Goal: Task Accomplishment & Management: Complete application form

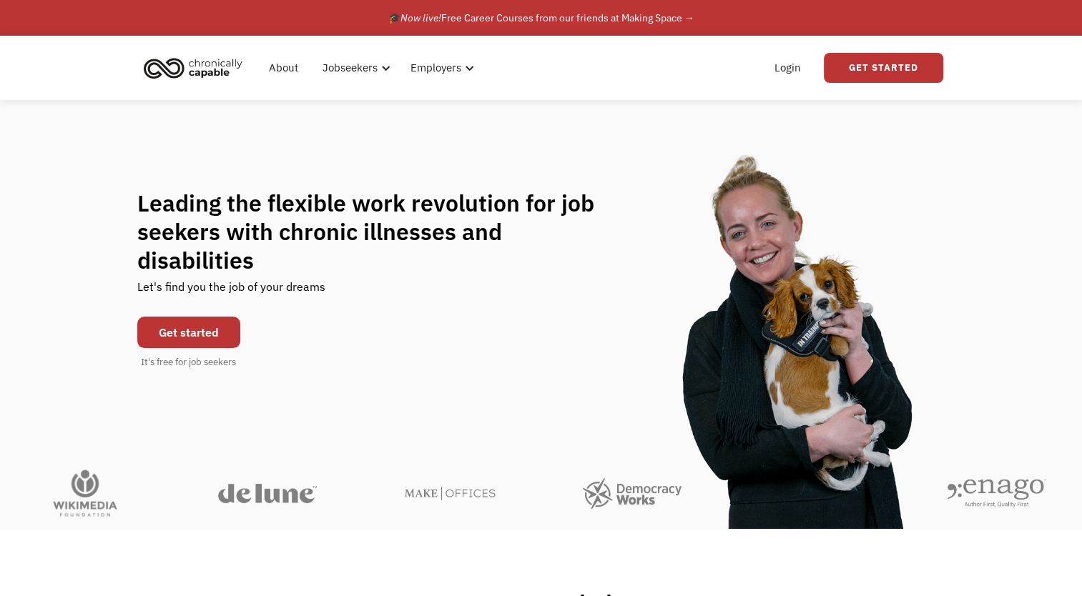
click at [202, 317] on link "Get started" at bounding box center [188, 332] width 103 height 31
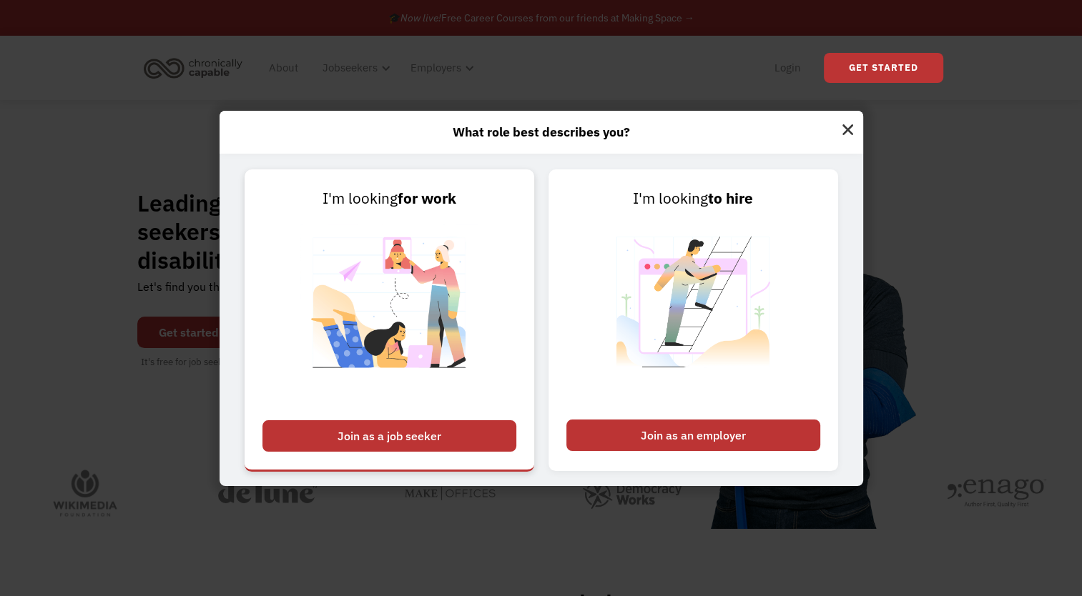
click at [413, 434] on div "Join as a job seeker" at bounding box center [389, 435] width 254 height 31
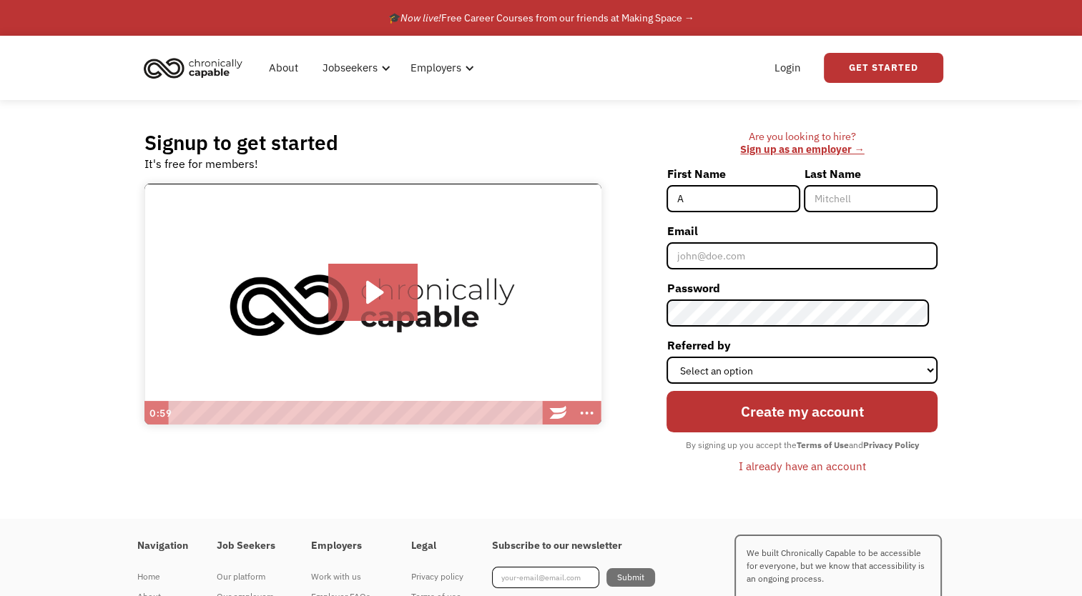
type input "[PERSON_NAME]"
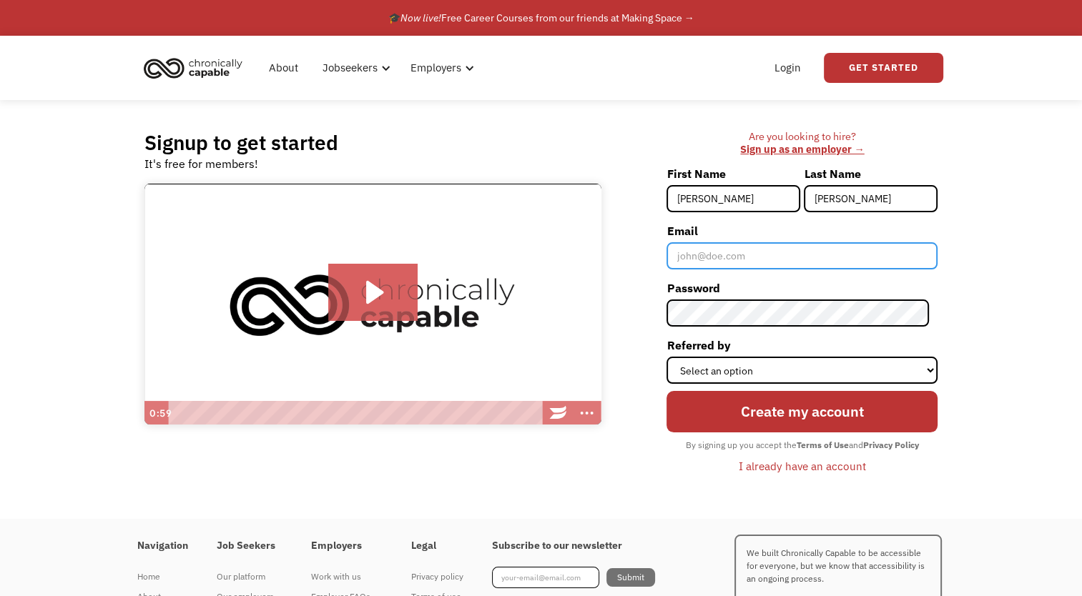
type input "[EMAIL_ADDRESS][DOMAIN_NAME]"
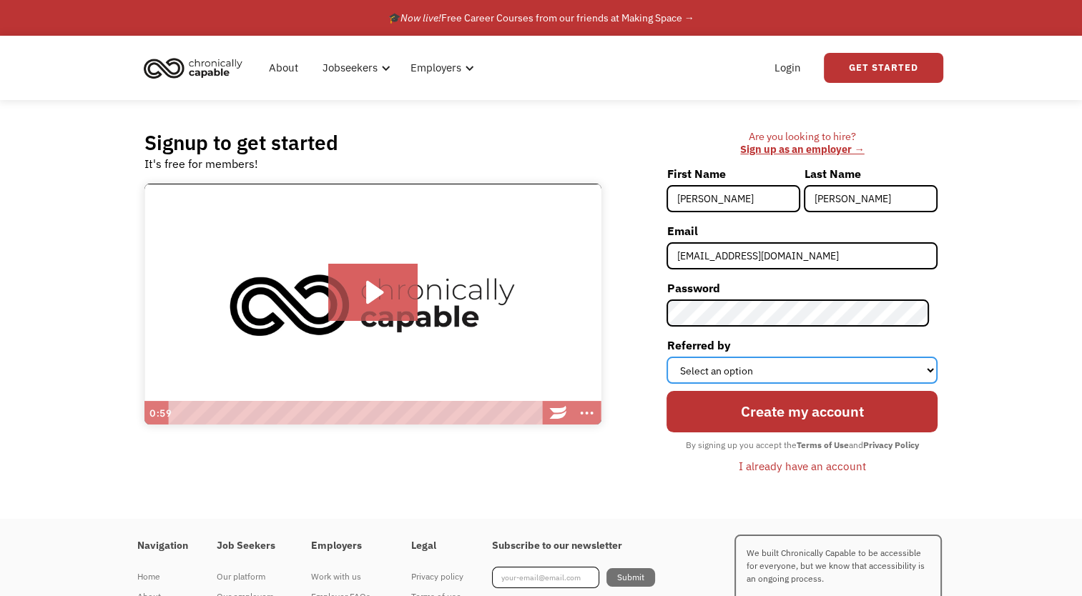
click at [748, 368] on select "Select an option Instagram Facebook Twitter Search Engine News Article Word of …" at bounding box center [801, 370] width 271 height 27
select select "Other"
click at [675, 357] on select "Select an option Instagram Facebook Twitter Search Engine News Article Word of …" at bounding box center [801, 370] width 271 height 27
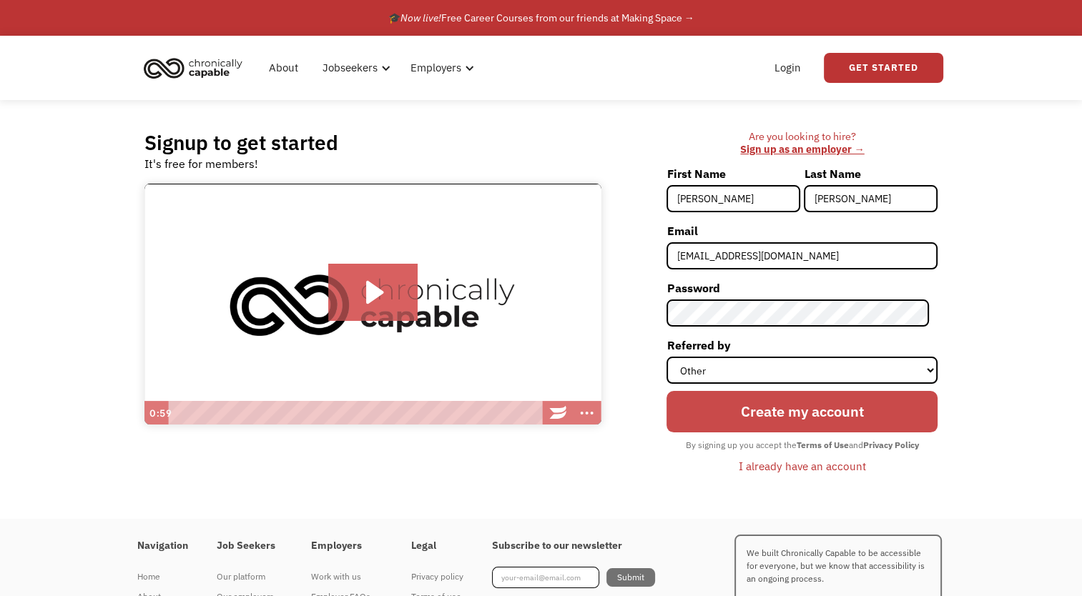
click at [721, 410] on input "Create my account" at bounding box center [801, 411] width 271 height 41
click at [741, 421] on input "Create my account" at bounding box center [801, 411] width 271 height 41
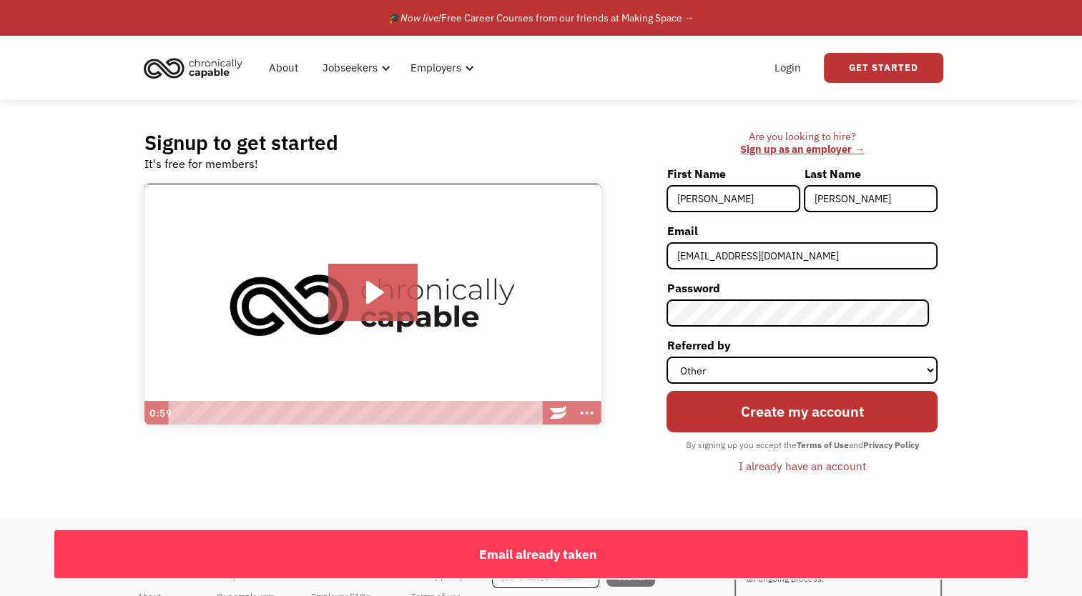
click at [799, 465] on div "I already have an account" at bounding box center [801, 466] width 127 height 17
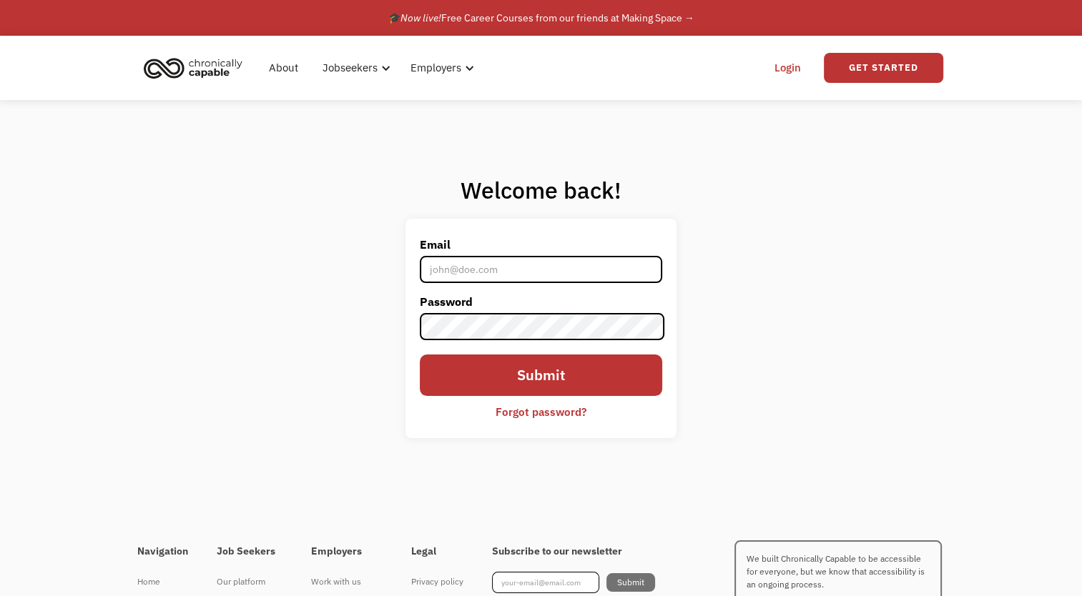
click at [510, 413] on div "Forgot password?" at bounding box center [540, 411] width 91 height 17
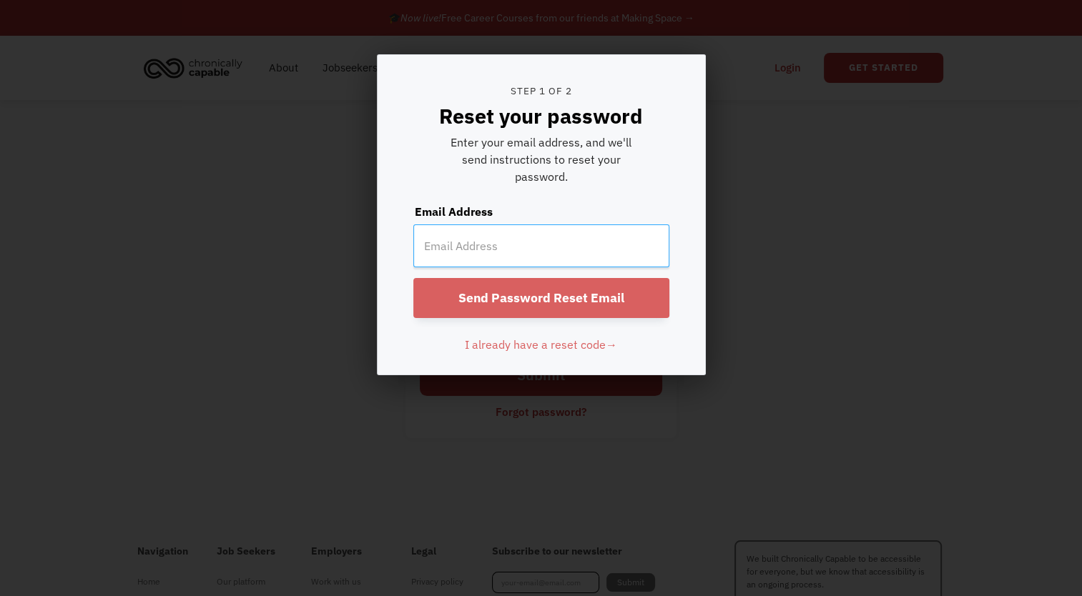
click at [464, 253] on input "email" at bounding box center [541, 245] width 256 height 43
type input "[EMAIL_ADDRESS][DOMAIN_NAME]"
click at [533, 309] on input "Send Password Reset Email" at bounding box center [541, 298] width 256 height 40
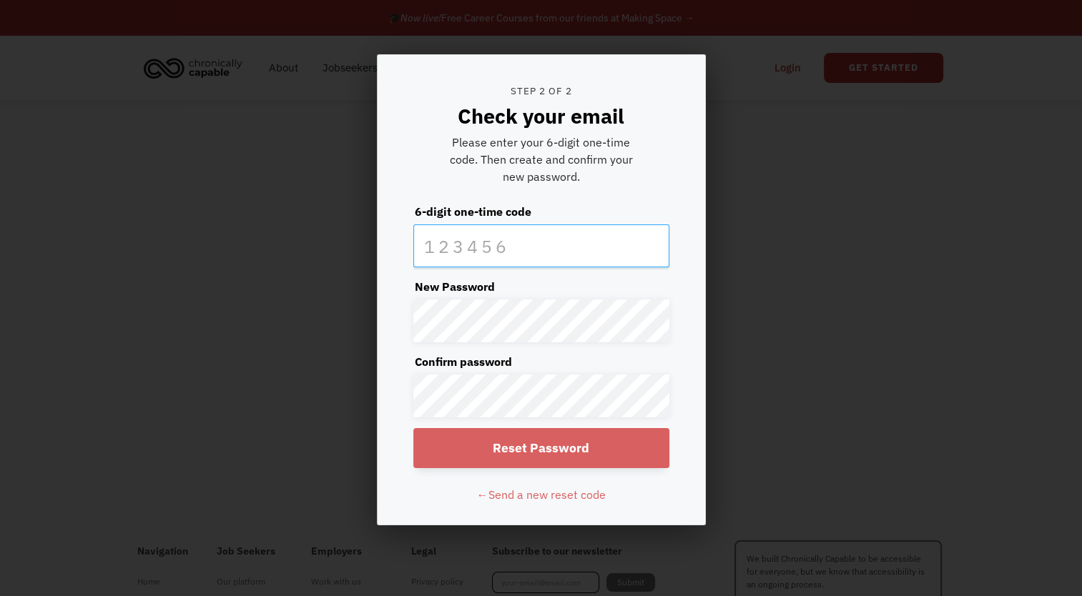
click at [455, 248] on input "text" at bounding box center [541, 245] width 256 height 43
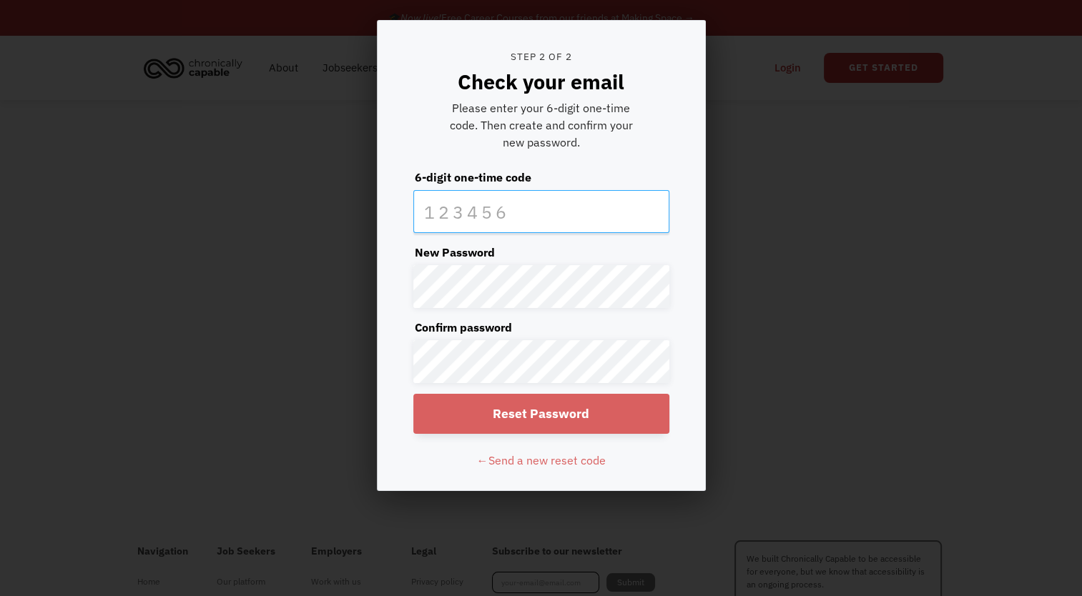
scroll to position [35, 0]
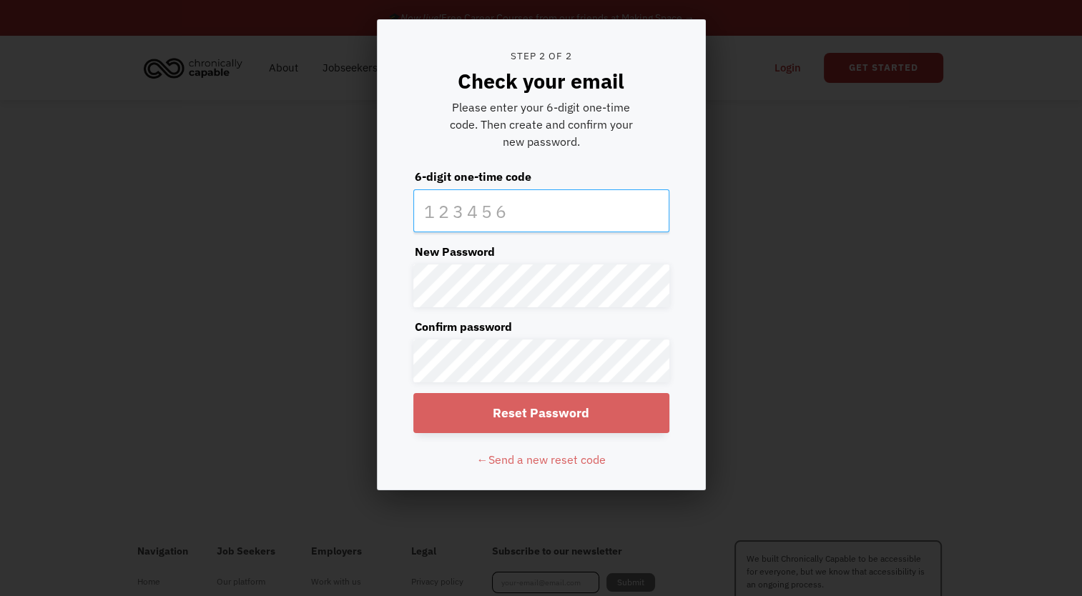
click at [475, 224] on input "text" at bounding box center [541, 210] width 256 height 43
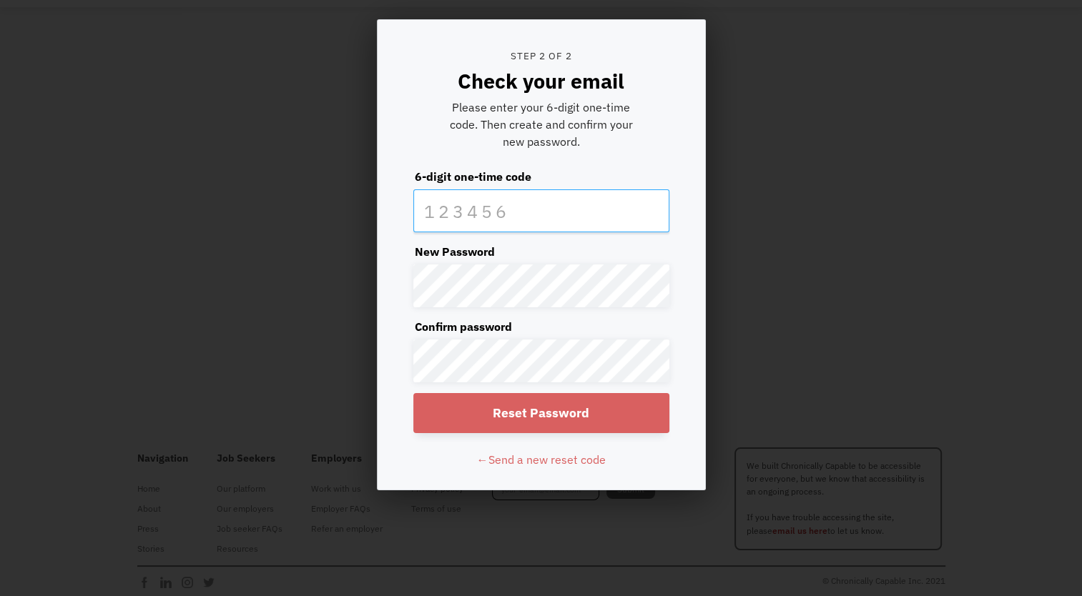
scroll to position [100, 0]
click at [475, 224] on input "text" at bounding box center [541, 210] width 256 height 43
type input "344727"
click at [500, 414] on input "Reset Password" at bounding box center [541, 413] width 256 height 40
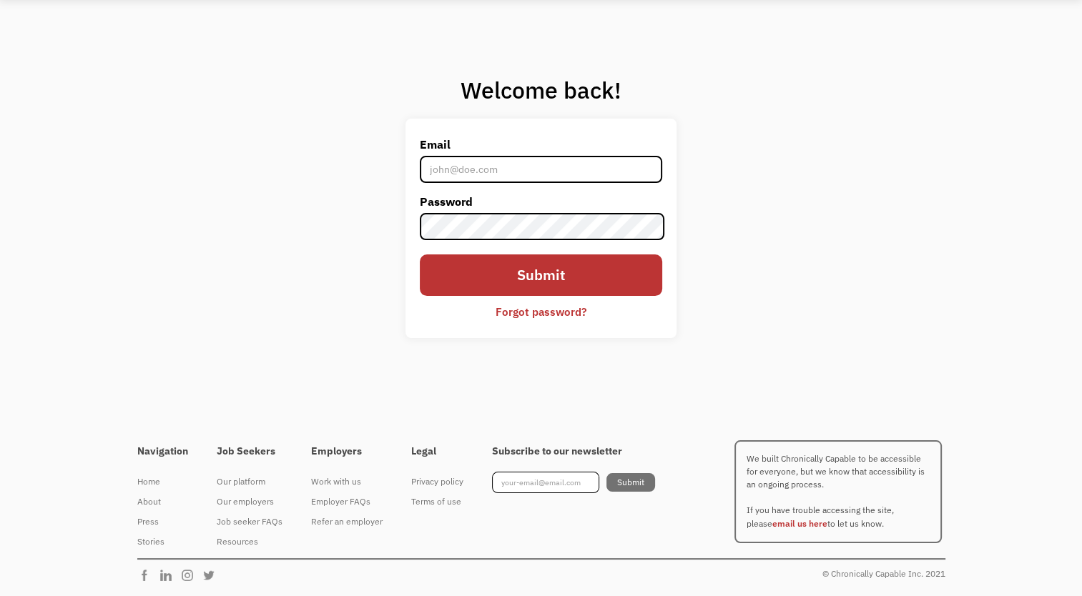
click at [881, 213] on div "Welcome back! Email Password Submit Forgot password? Thank you! Your submission…" at bounding box center [541, 212] width 1082 height 425
type input "[EMAIL_ADDRESS][DOMAIN_NAME]"
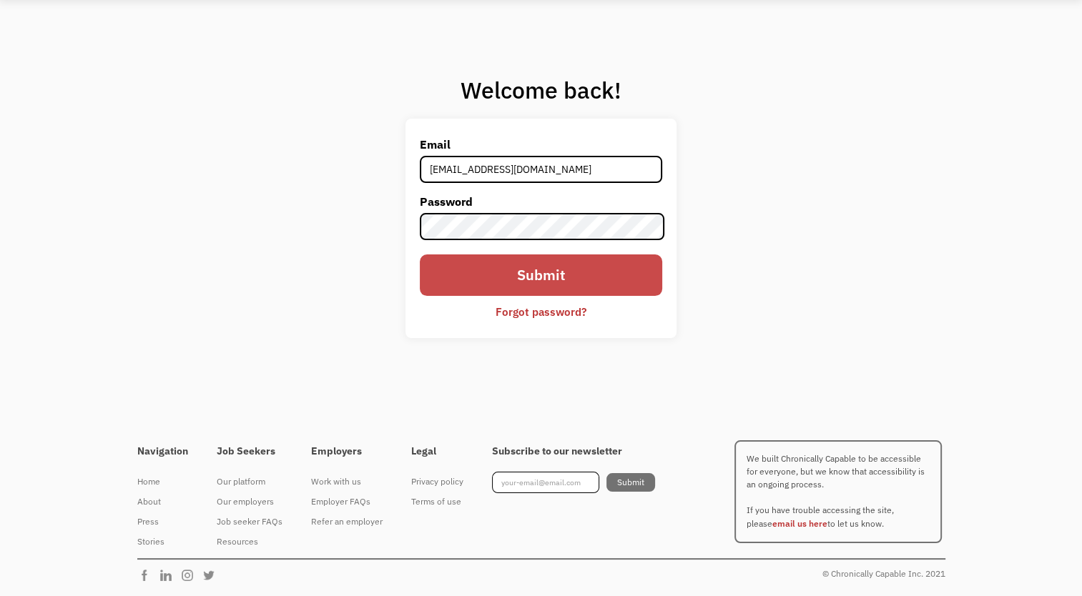
click at [579, 283] on input "Submit" at bounding box center [541, 274] width 242 height 41
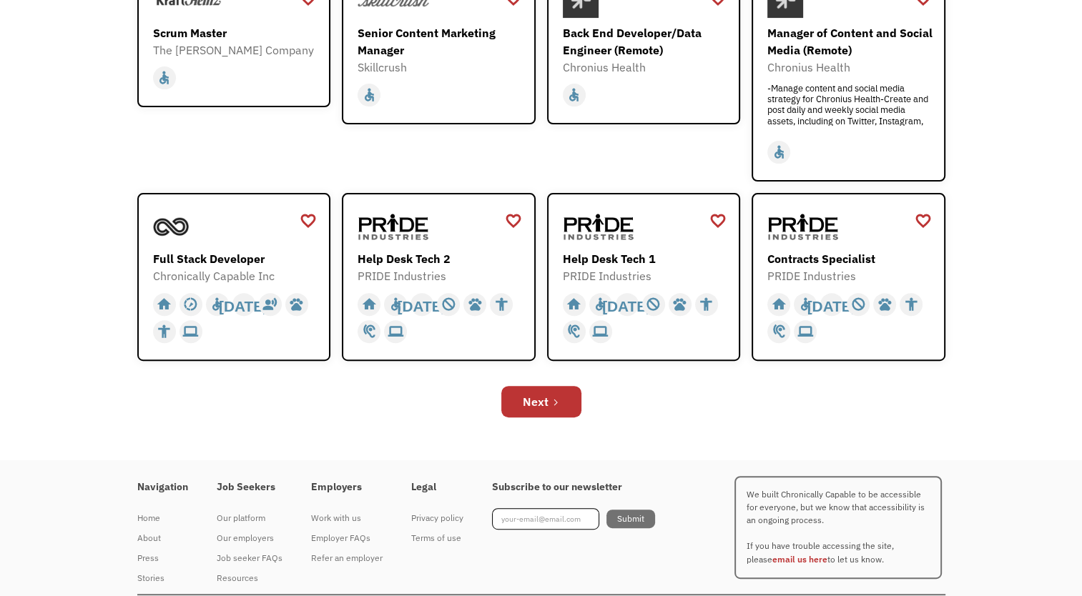
scroll to position [481, 0]
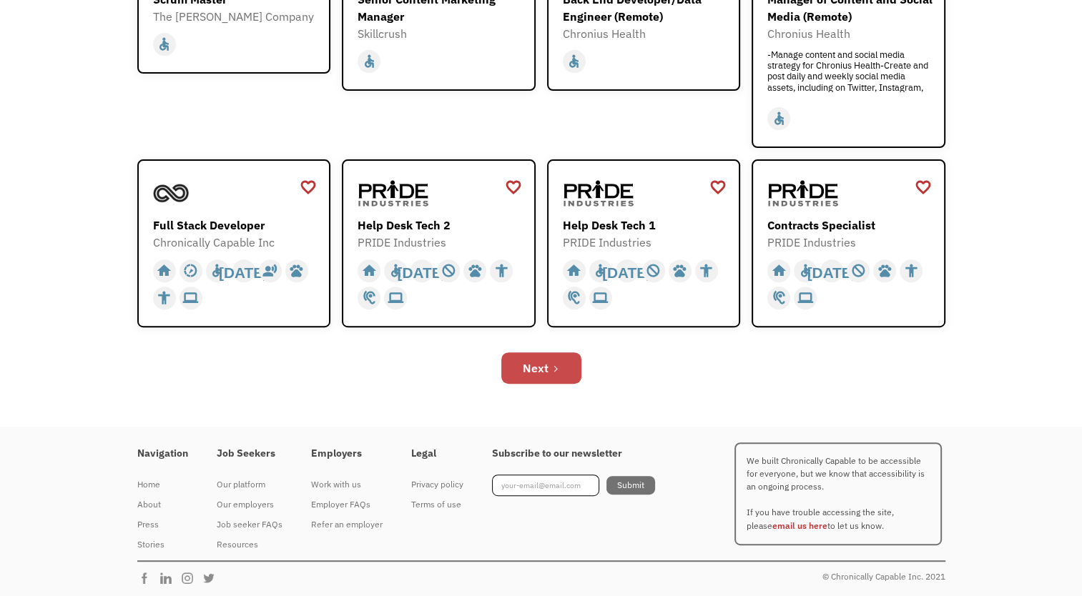
click at [560, 369] on link "Next" at bounding box center [541, 367] width 80 height 31
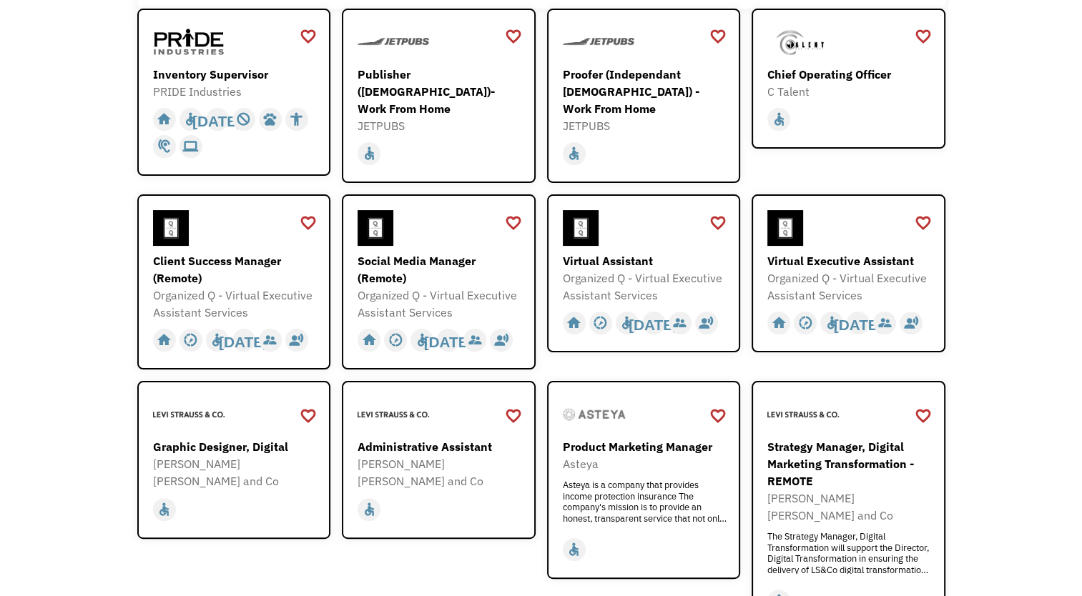
scroll to position [254, 0]
click at [432, 437] on div "Administrative Assistant" at bounding box center [440, 445] width 166 height 17
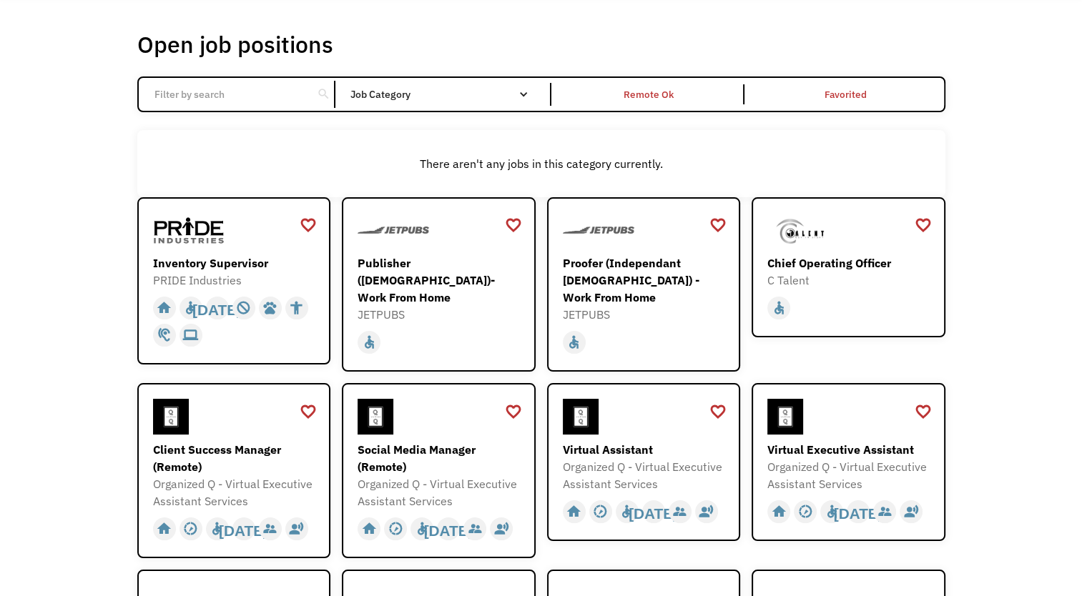
scroll to position [66, 0]
click at [247, 270] on div "Inventory Supervisor" at bounding box center [236, 262] width 166 height 17
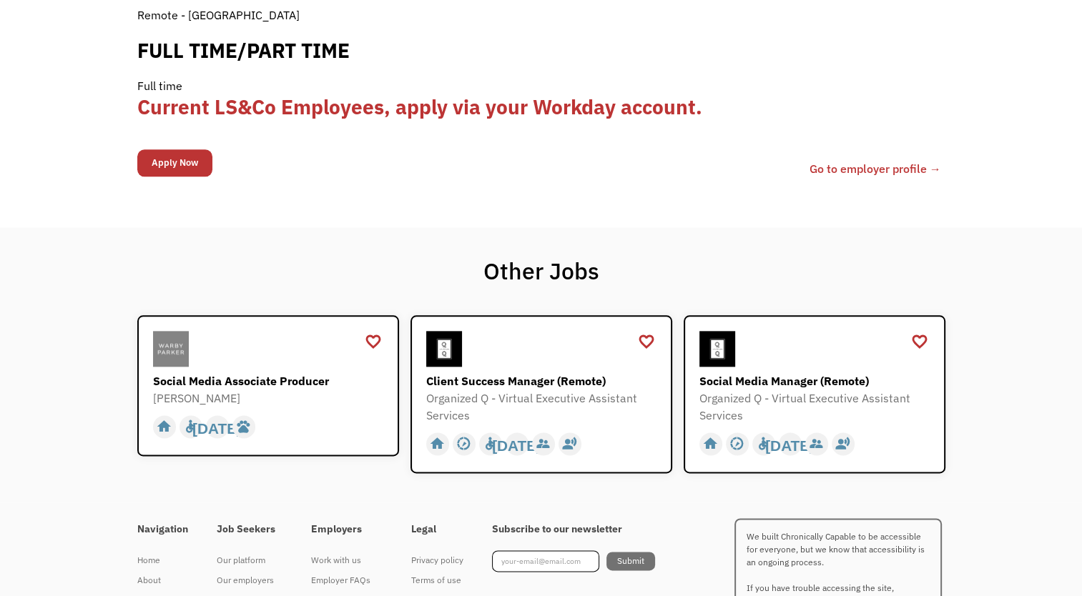
scroll to position [1353, 0]
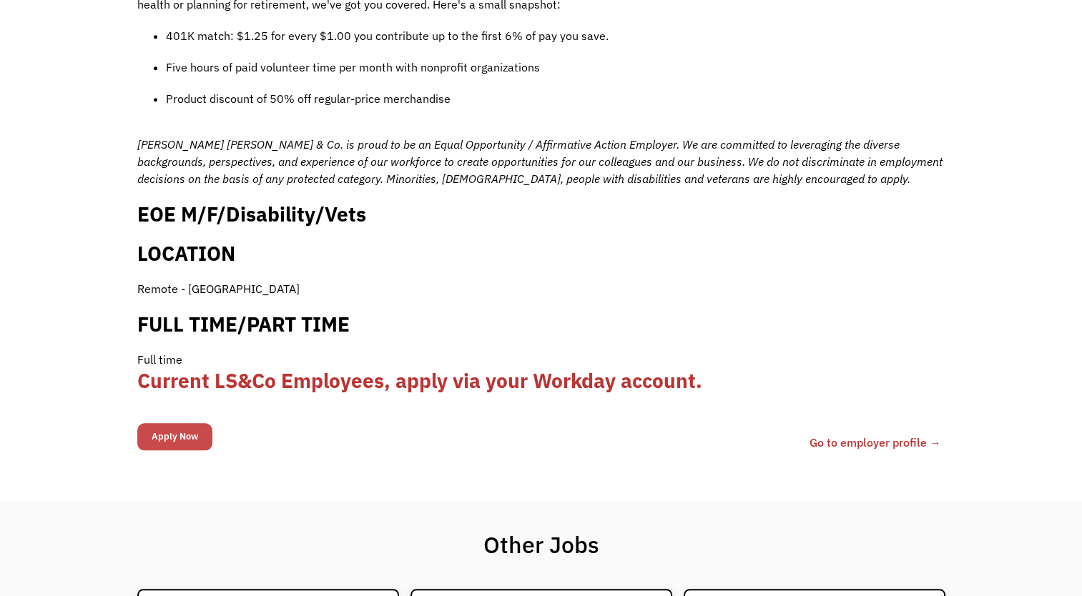
click at [170, 423] on input "Apply Now" at bounding box center [174, 436] width 75 height 27
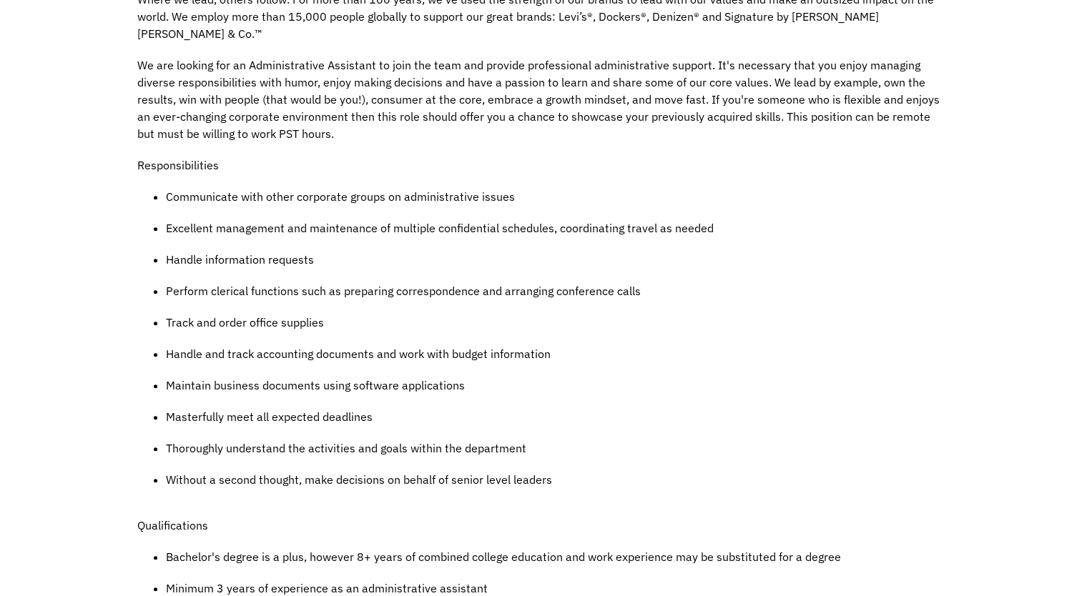
scroll to position [0, 0]
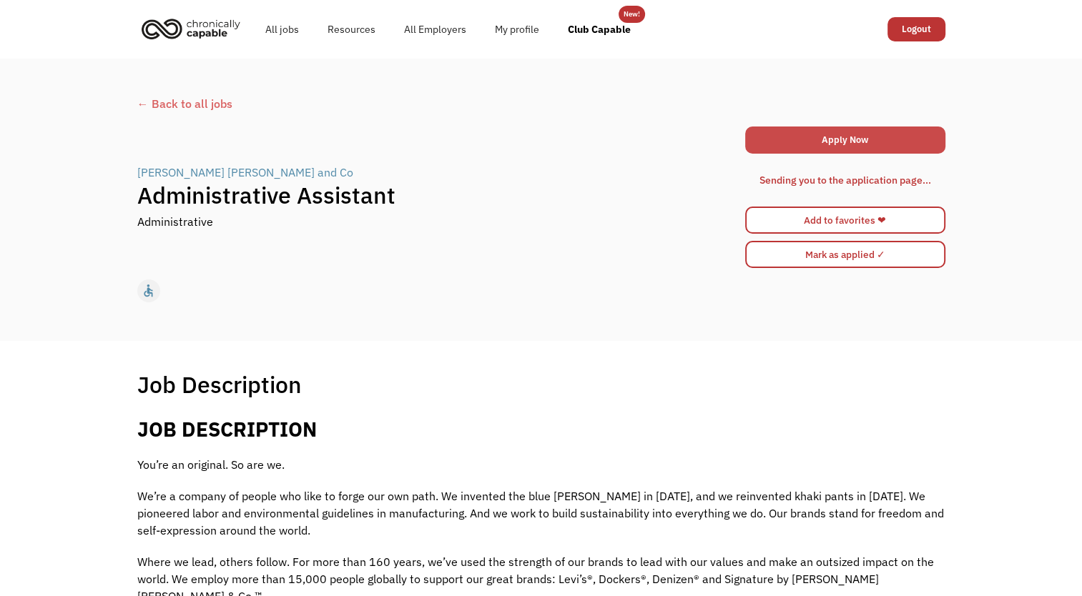
click at [829, 147] on link "Apply Now" at bounding box center [845, 140] width 200 height 27
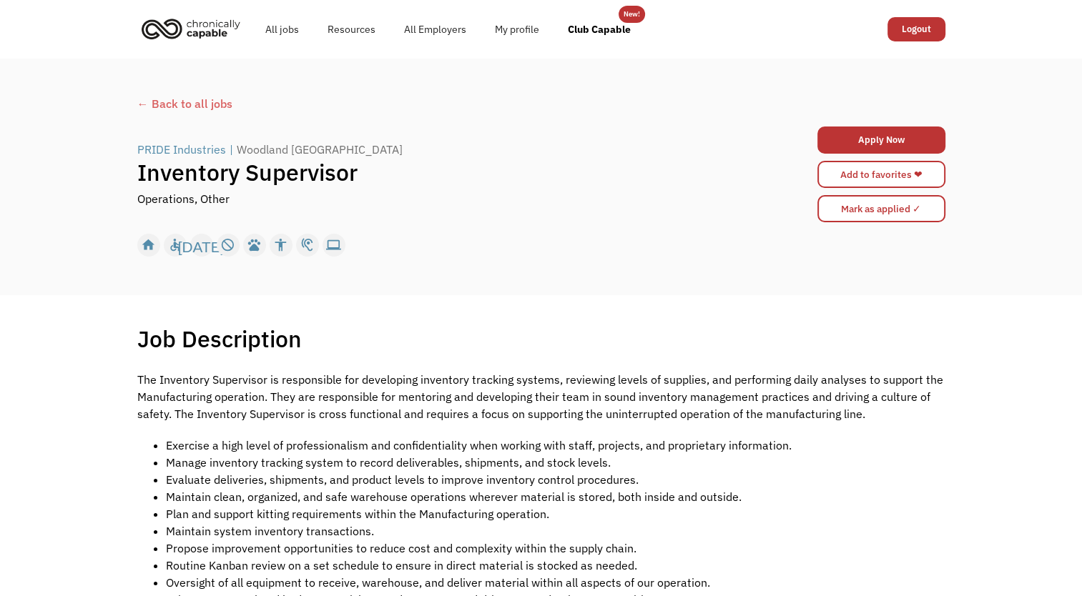
click at [199, 104] on div "← Back to all jobs" at bounding box center [541, 103] width 808 height 17
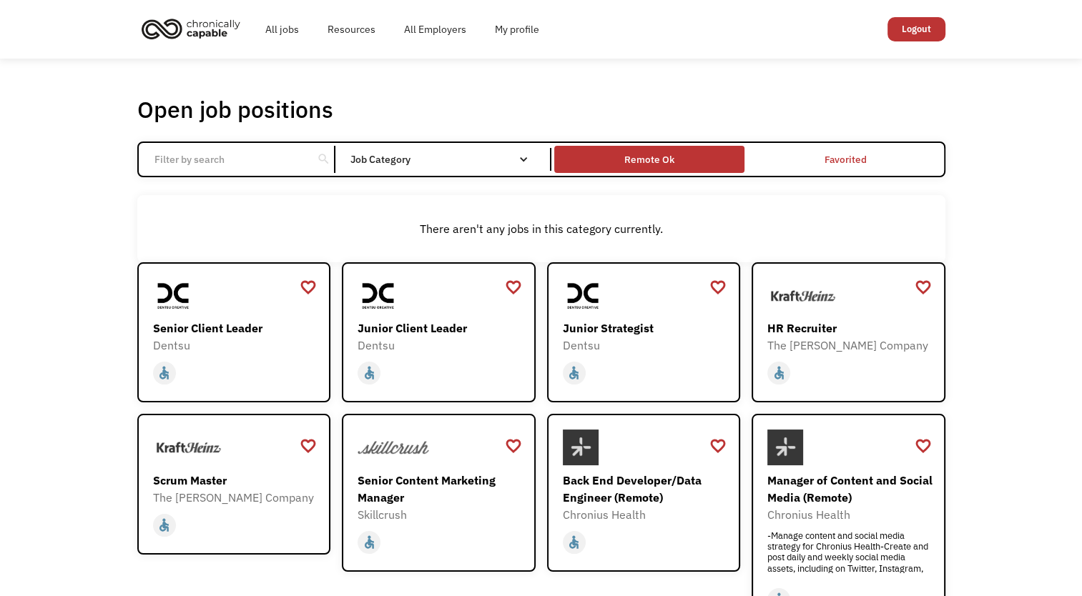
click at [666, 167] on div "Remote Ok" at bounding box center [649, 159] width 50 height 17
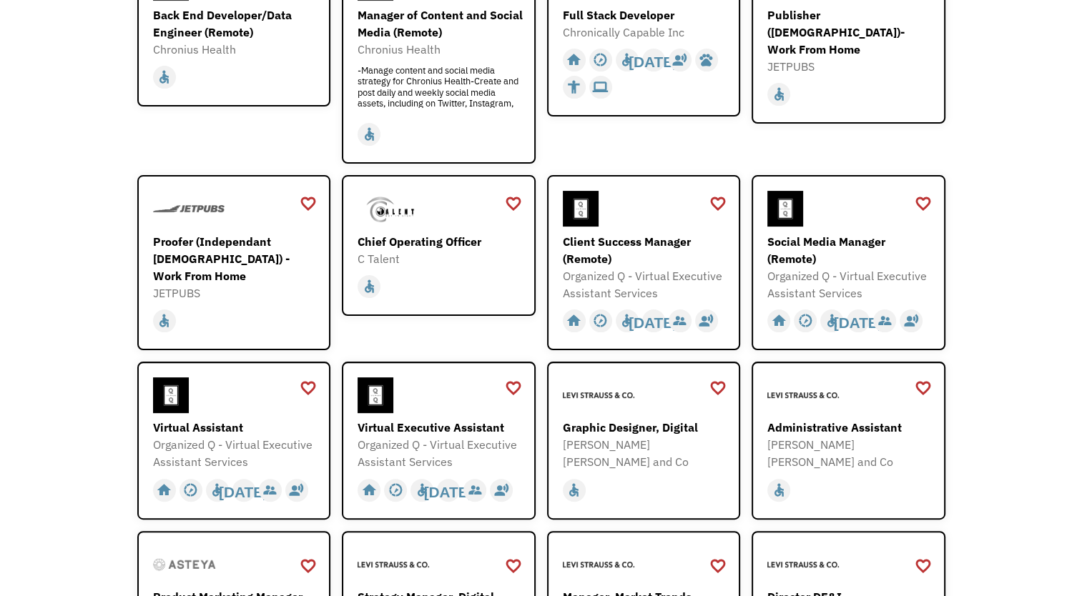
scroll to position [314, 0]
click at [214, 240] on div "Proofer (Independant [DEMOGRAPHIC_DATA]) - Work From Home" at bounding box center [236, 257] width 166 height 51
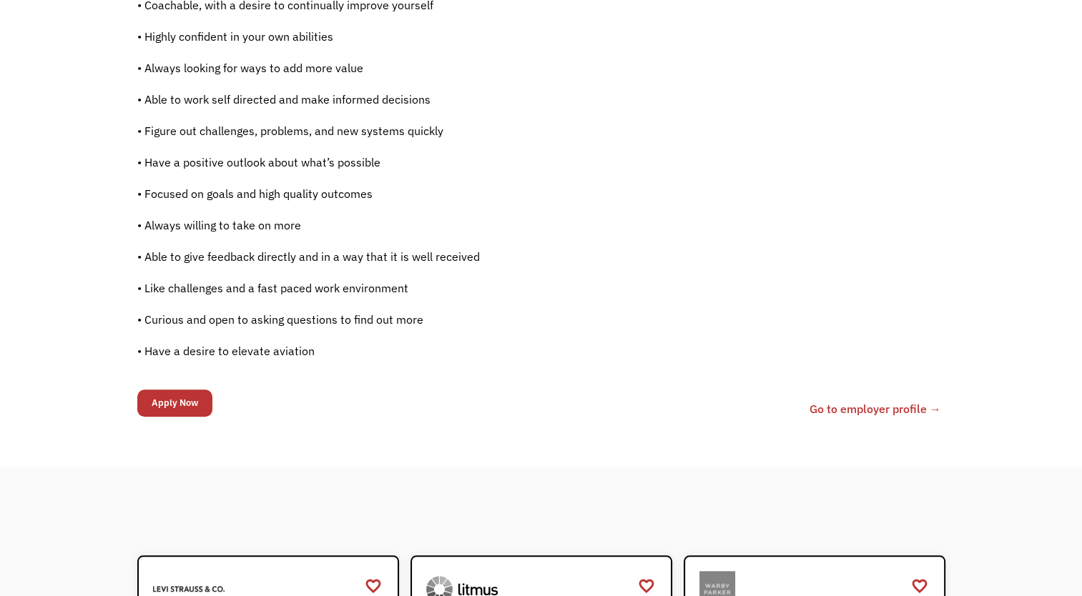
scroll to position [974, 0]
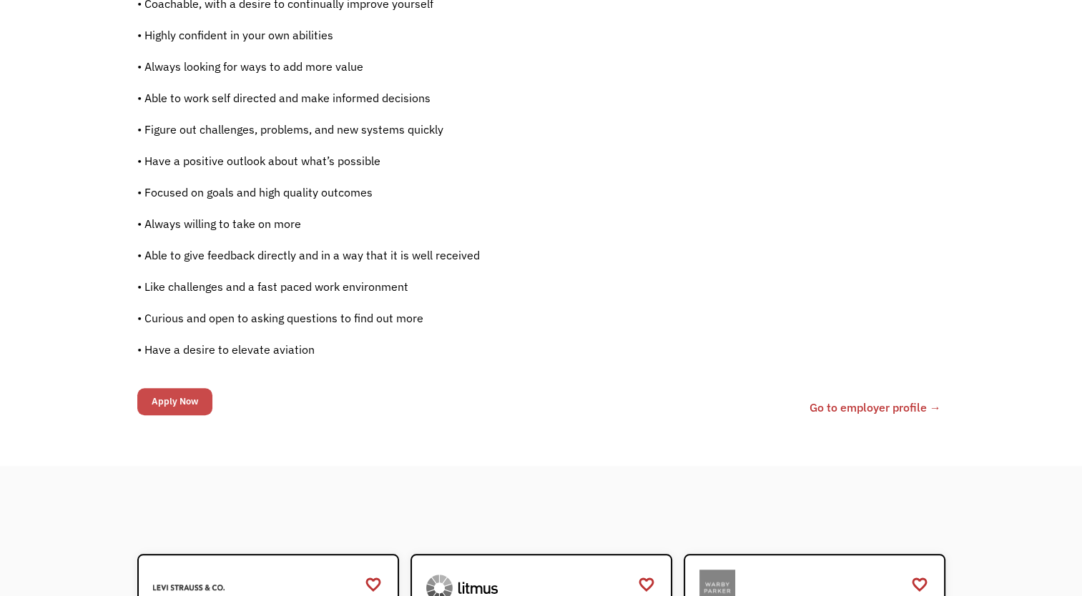
click at [169, 401] on input "Apply Now" at bounding box center [174, 401] width 75 height 27
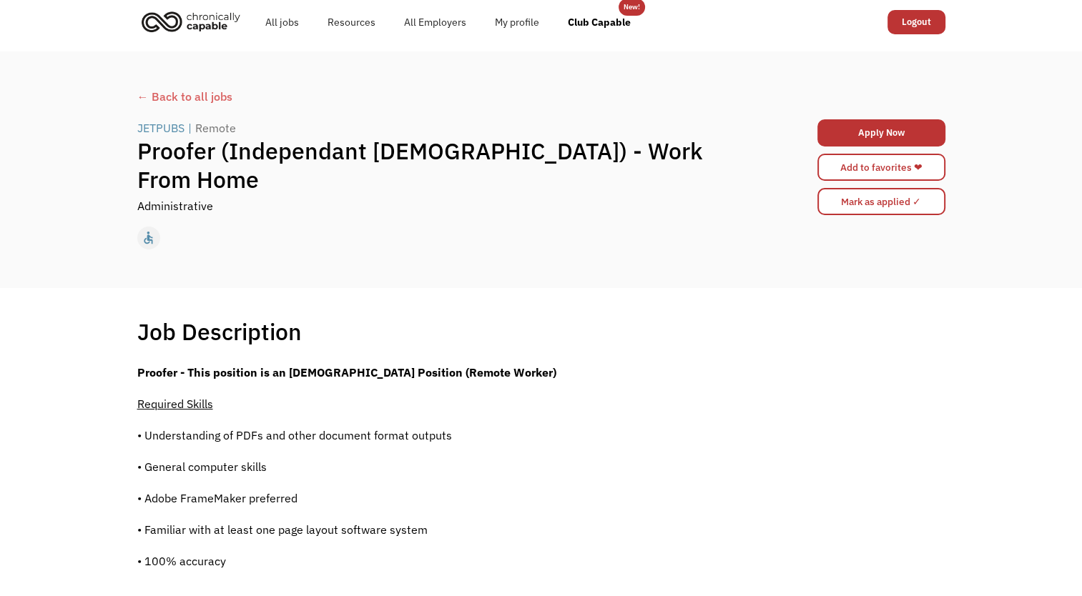
scroll to position [0, 0]
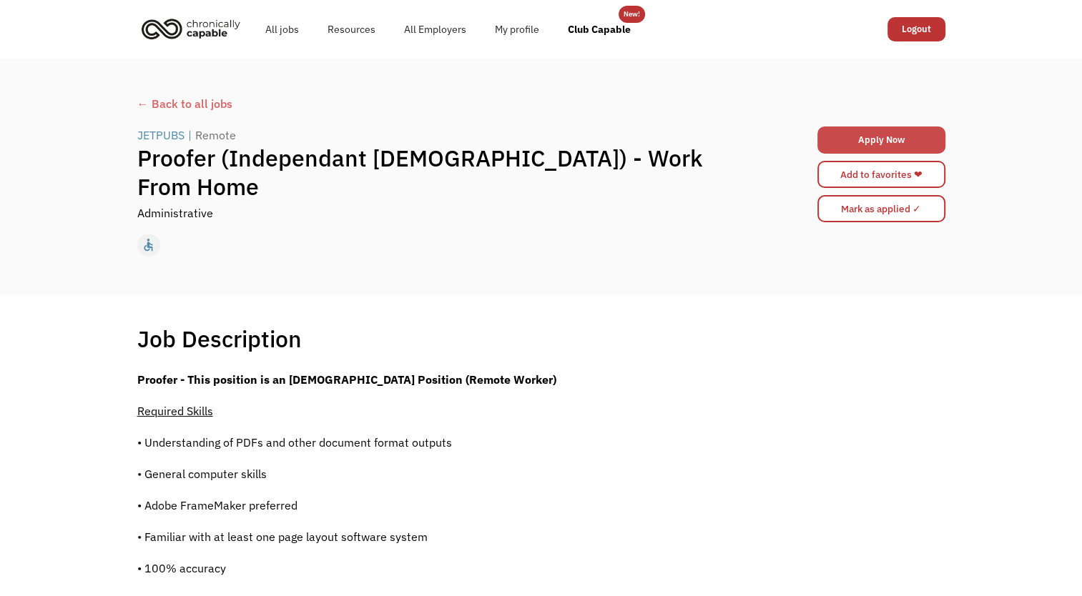
click at [886, 133] on link "Apply Now" at bounding box center [881, 140] width 128 height 27
